Goal: Task Accomplishment & Management: Use online tool/utility

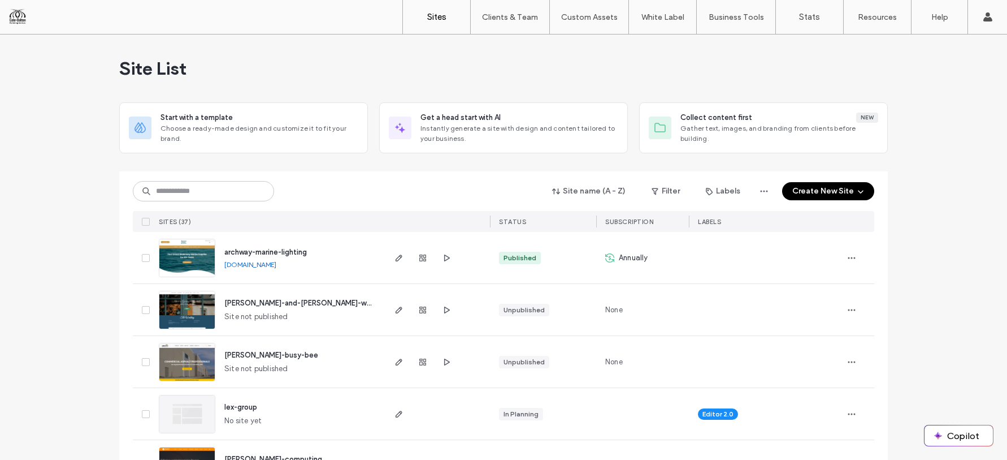
click at [500, 57] on div "Site List" at bounding box center [503, 68] width 769 height 68
click at [433, 83] on div "Site List" at bounding box center [505, 68] width 769 height 68
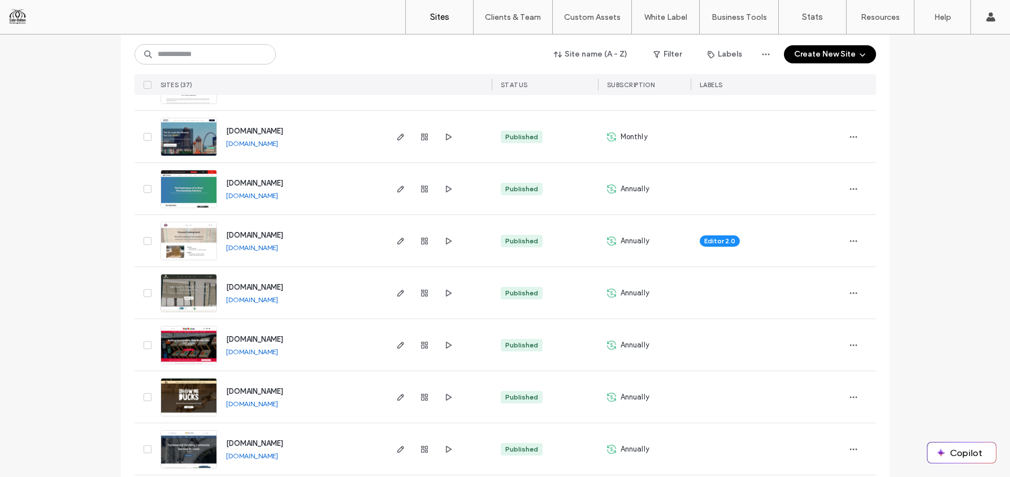
scroll to position [1693, 0]
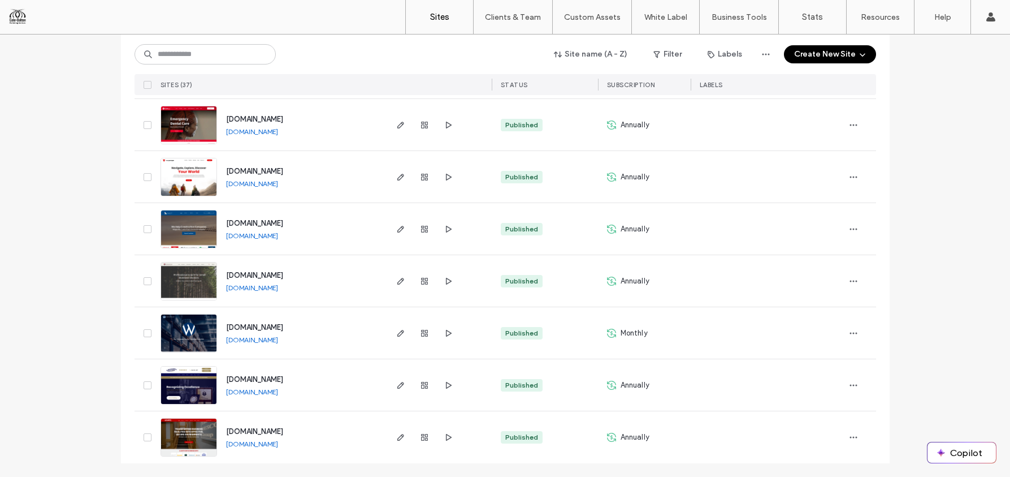
click at [345, 187] on div "www.t-kartor.com www.t-kartor.com" at bounding box center [301, 176] width 168 height 51
click at [395, 182] on span "button" at bounding box center [401, 177] width 14 height 14
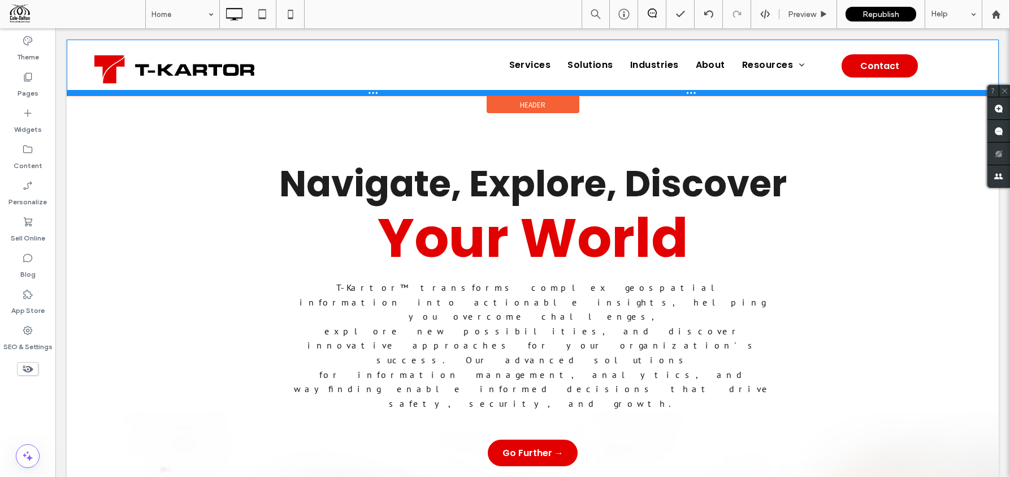
click at [426, 95] on div at bounding box center [533, 93] width 932 height 6
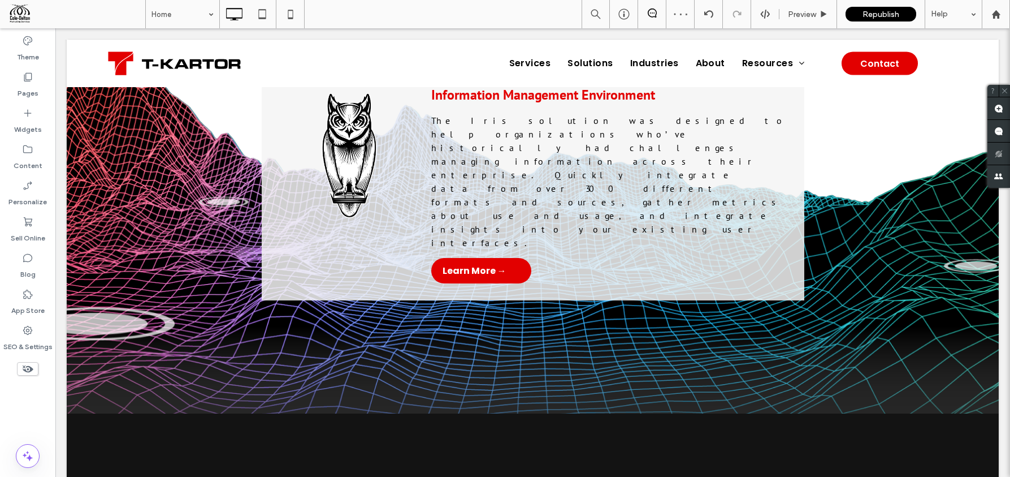
scroll to position [3476, 0]
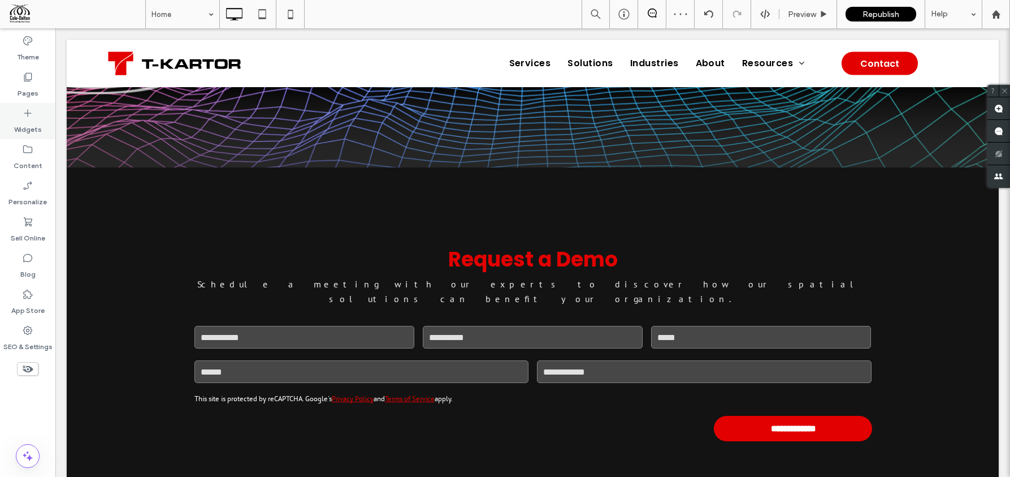
click at [20, 105] on div "Widgets" at bounding box center [27, 121] width 55 height 36
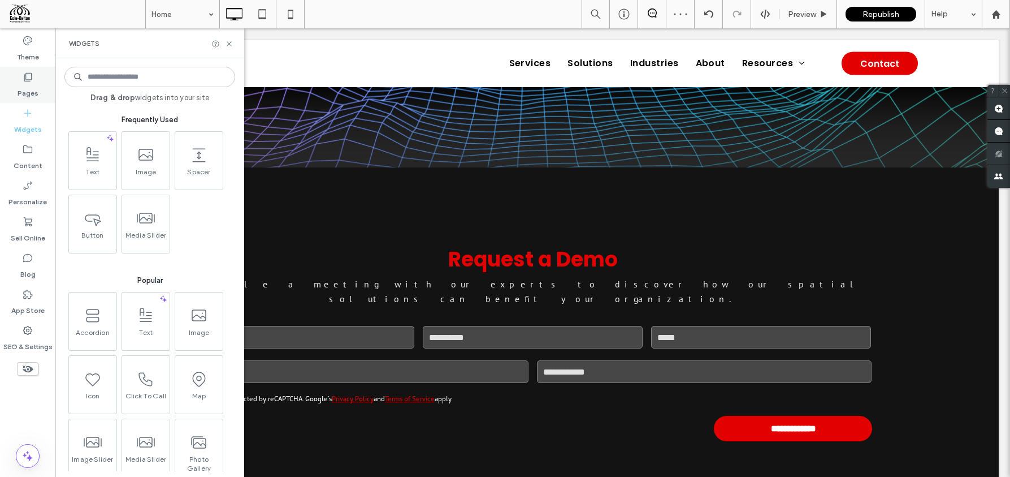
click at [22, 94] on label "Pages" at bounding box center [28, 91] width 21 height 16
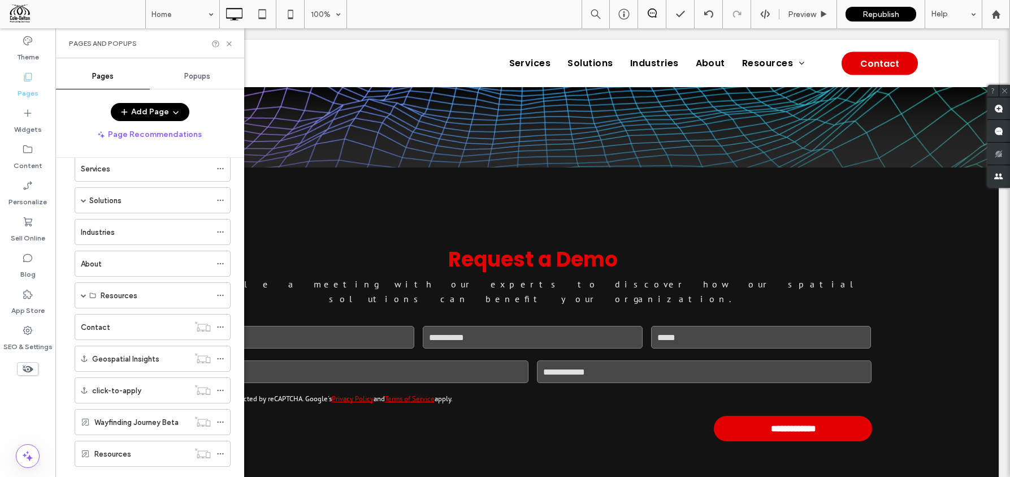
scroll to position [77, 0]
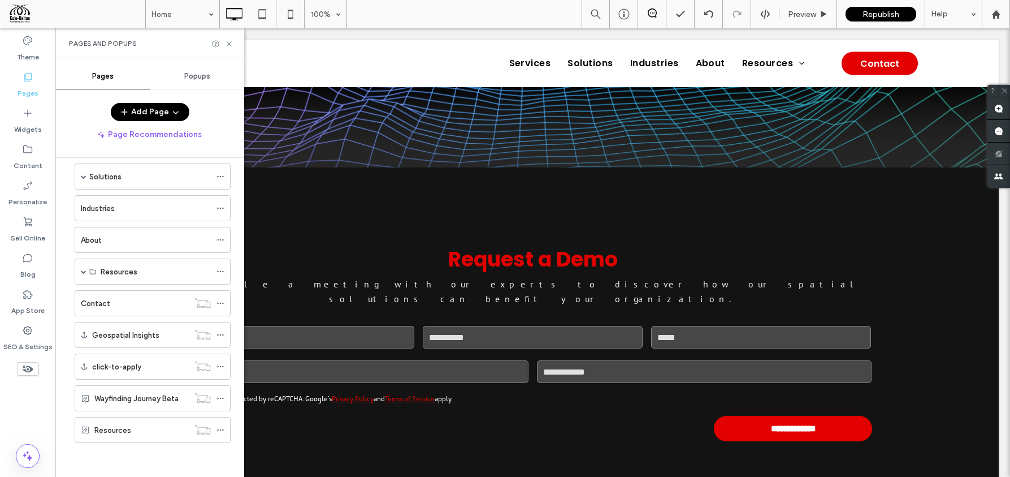
click at [135, 432] on div "Resources" at bounding box center [141, 430] width 94 height 12
click at [228, 44] on icon at bounding box center [229, 44] width 8 height 8
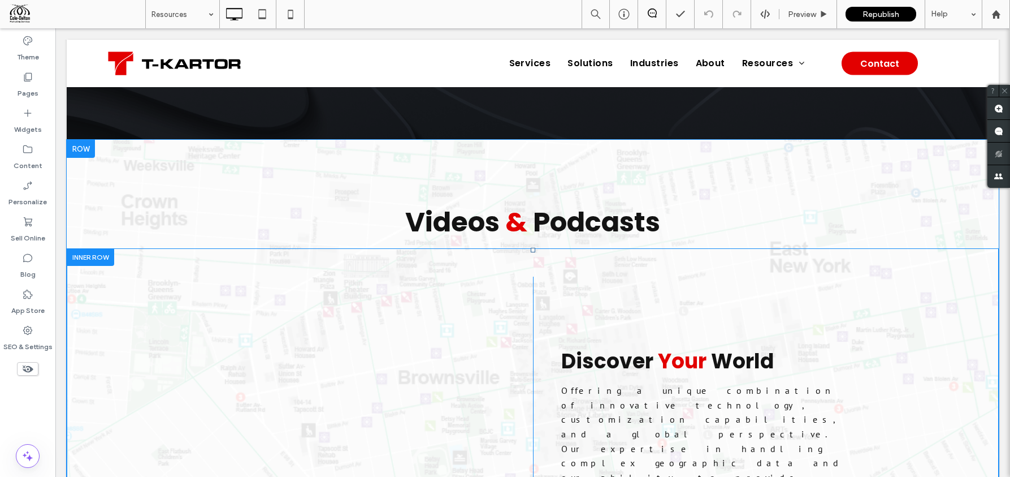
scroll to position [983, 0]
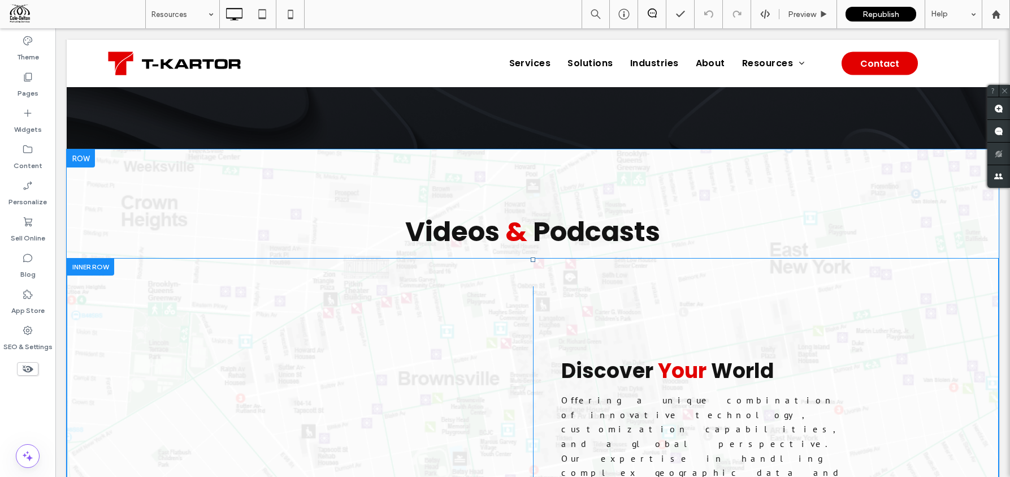
click at [741, 286] on div "Discover Your World Offering a unique combination of innovative technology, cus…" at bounding box center [755, 424] width 444 height 276
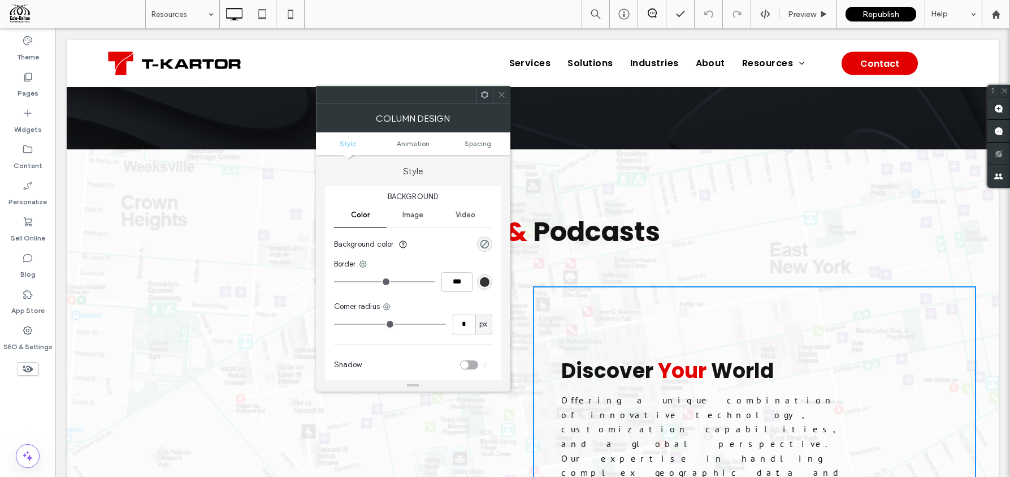
click at [487, 96] on use at bounding box center [484, 94] width 7 height 7
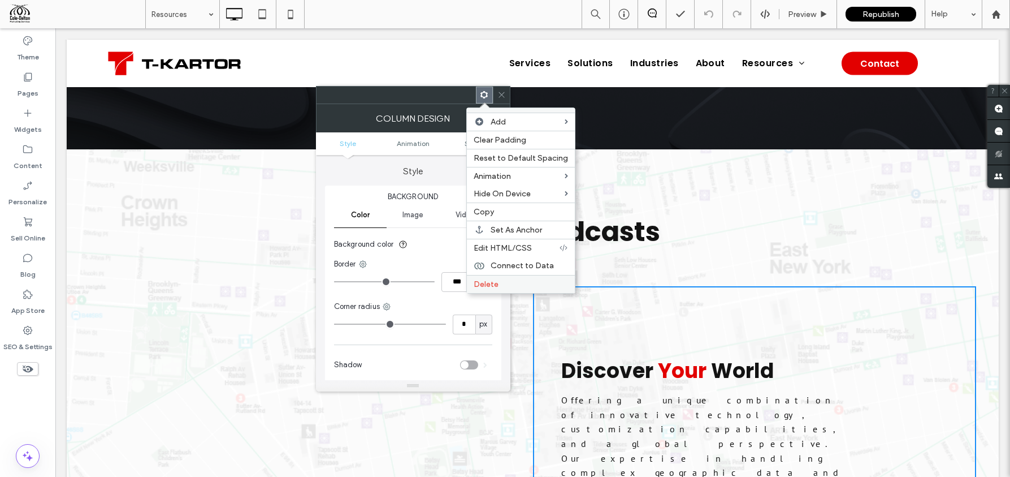
click at [507, 285] on label "Delete" at bounding box center [521, 284] width 94 height 10
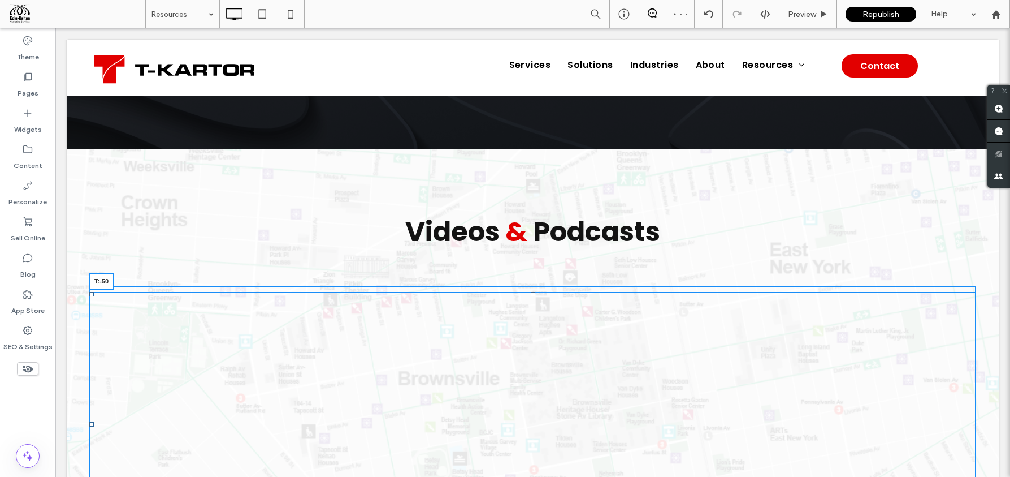
drag, startPoint x: 532, startPoint y: 191, endPoint x: 538, endPoint y: 153, distance: 38.9
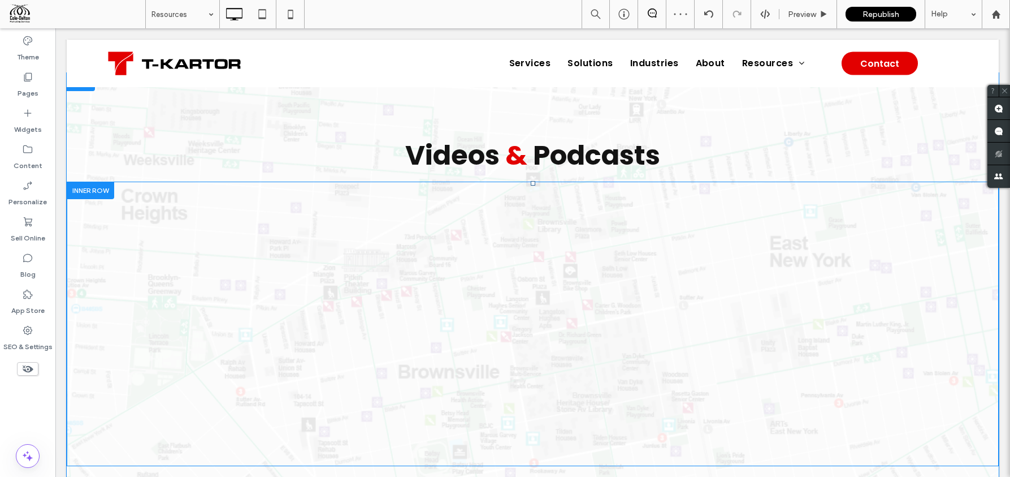
scroll to position [1050, 0]
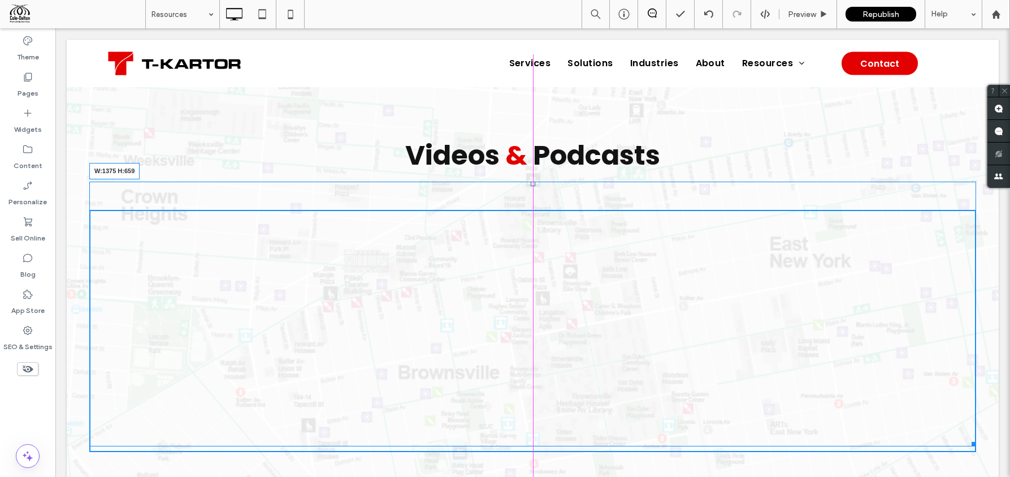
drag, startPoint x: 974, startPoint y: 343, endPoint x: 975, endPoint y: 479, distance: 136.2
click at [968, 446] on div at bounding box center [972, 442] width 8 height 8
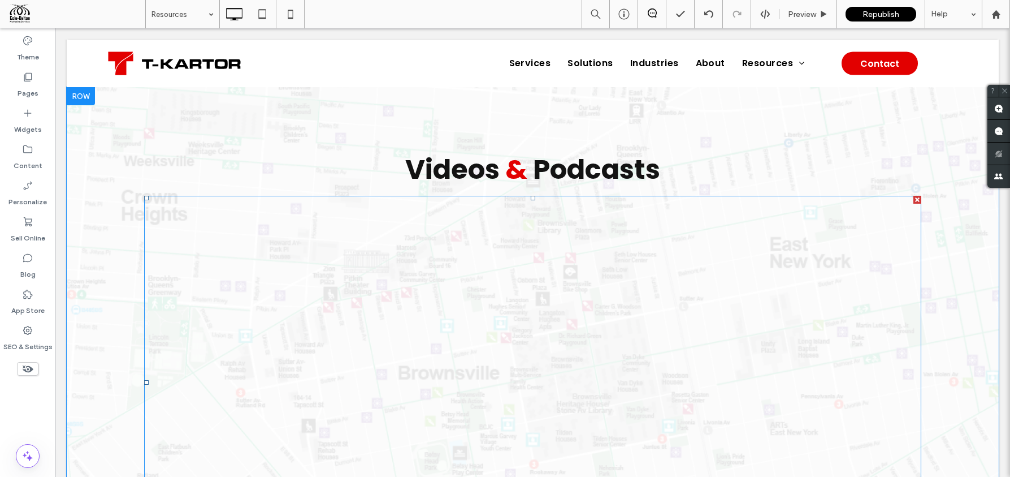
scroll to position [1087, 0]
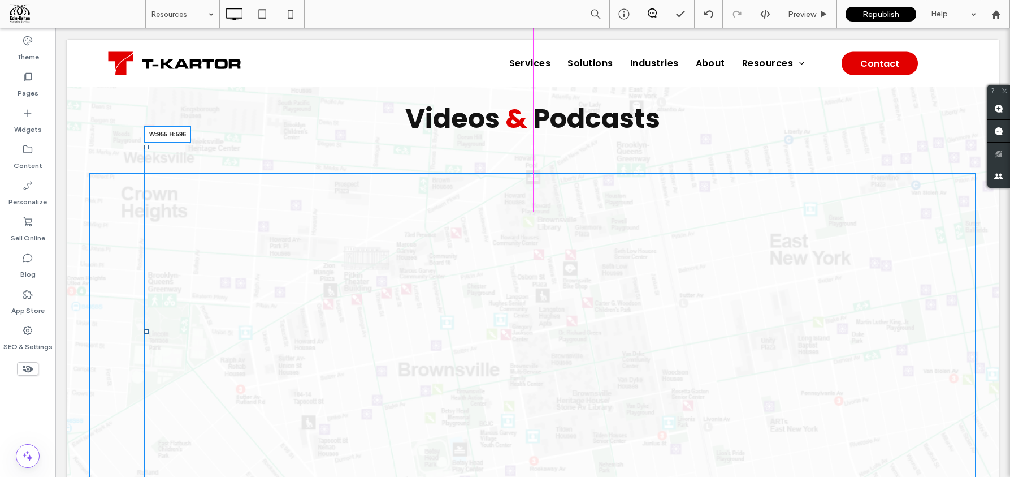
drag, startPoint x: 919, startPoint y: 414, endPoint x: 800, endPoint y: 379, distance: 123.9
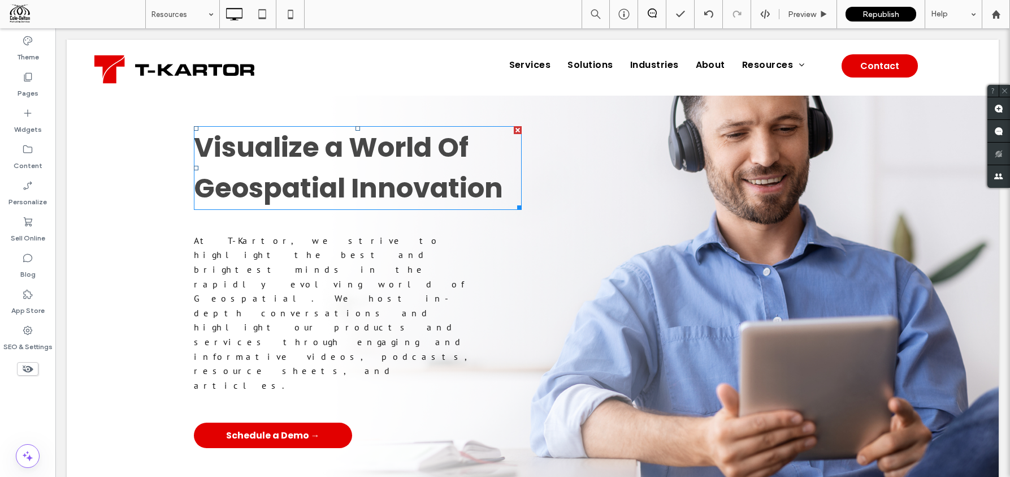
scroll to position [0, 0]
